Goal: Communication & Community: Participate in discussion

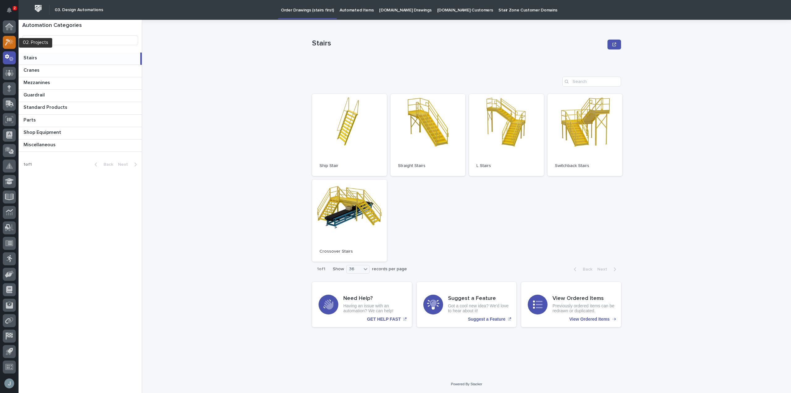
click at [10, 44] on icon at bounding box center [10, 41] width 5 height 6
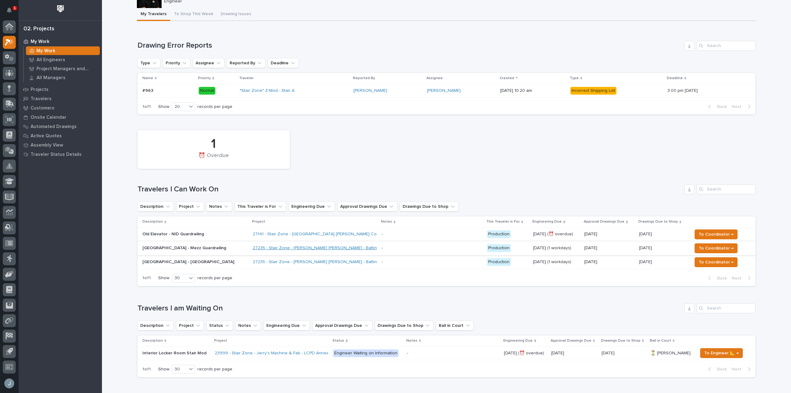
scroll to position [31, 0]
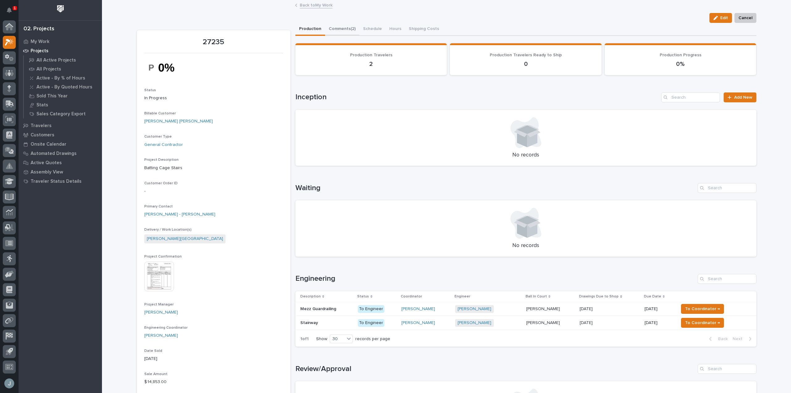
click at [348, 26] on button "Comments (2)" at bounding box center [342, 29] width 34 height 13
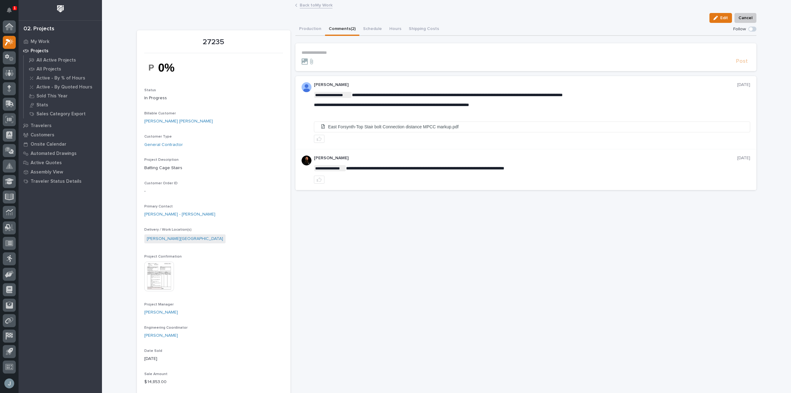
click at [351, 50] on p "**********" at bounding box center [526, 52] width 449 height 5
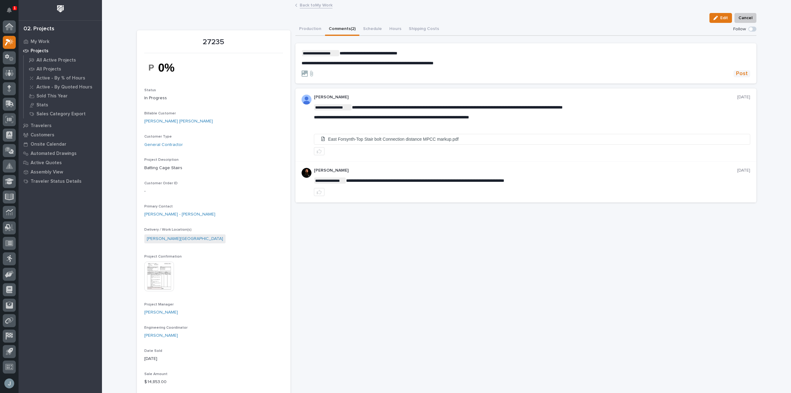
click at [736, 72] on span "Post" at bounding box center [742, 73] width 12 height 7
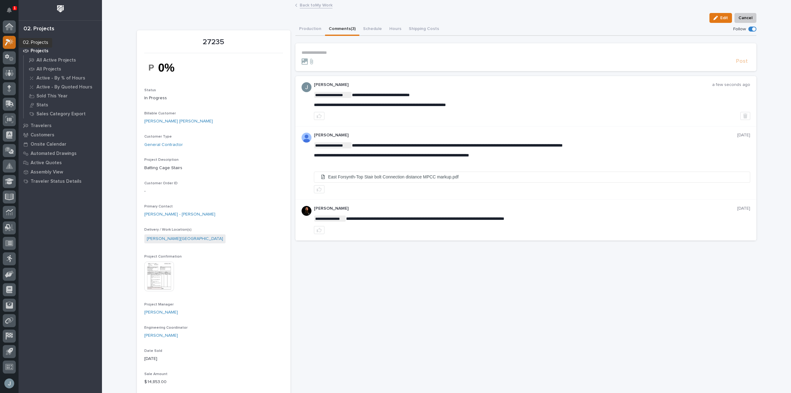
click at [3, 41] on div at bounding box center [9, 42] width 13 height 13
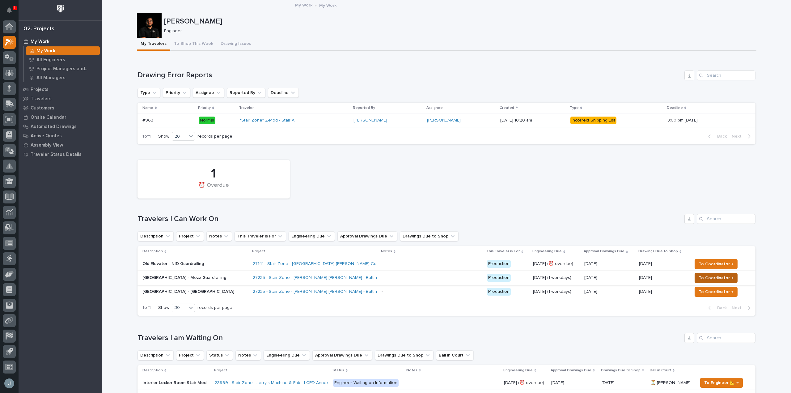
click at [700, 276] on span "To Coordinator →" at bounding box center [716, 277] width 35 height 7
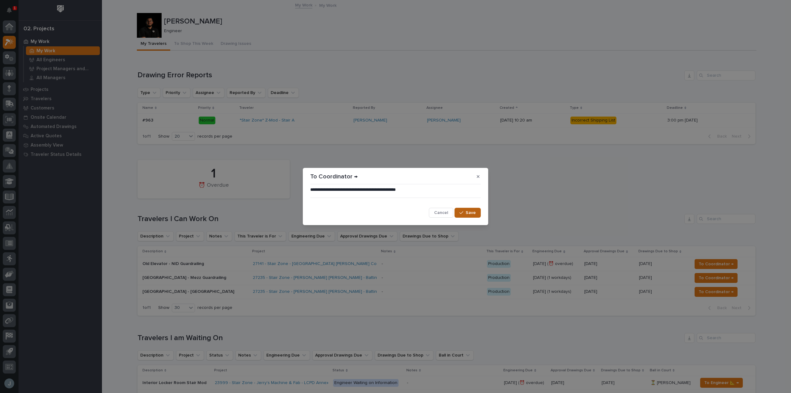
click at [461, 213] on icon "button" at bounding box center [462, 212] width 4 height 3
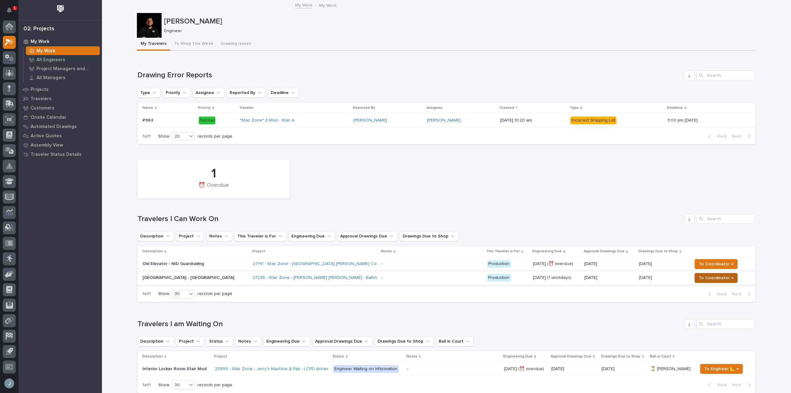
click at [711, 280] on span "To Coordinator →" at bounding box center [716, 277] width 35 height 7
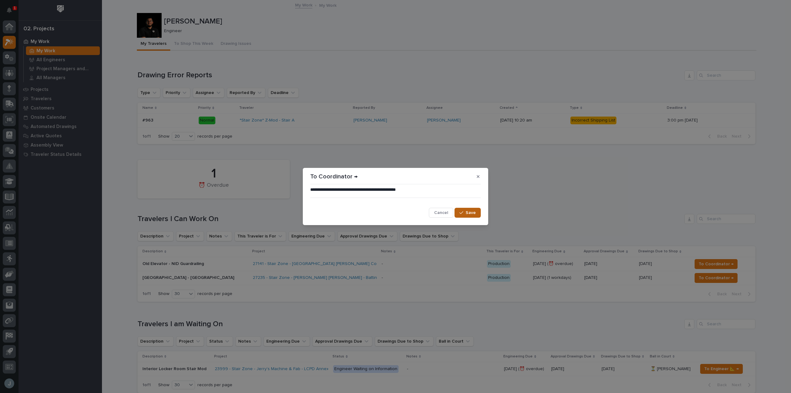
click at [473, 212] on span "Save" at bounding box center [471, 213] width 10 height 6
